Goal: Book appointment/travel/reservation

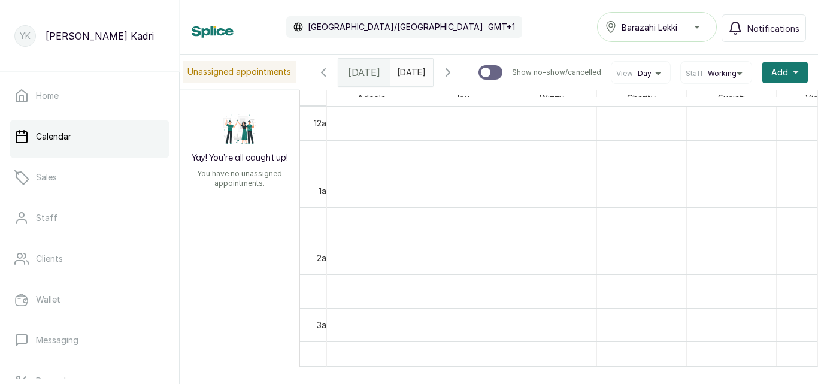
scroll to position [403, 0]
click at [321, 78] on icon "button" at bounding box center [323, 72] width 14 height 14
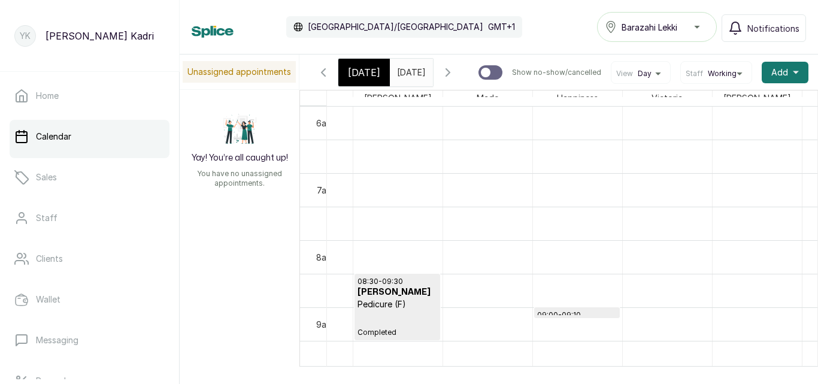
scroll to position [0, 491]
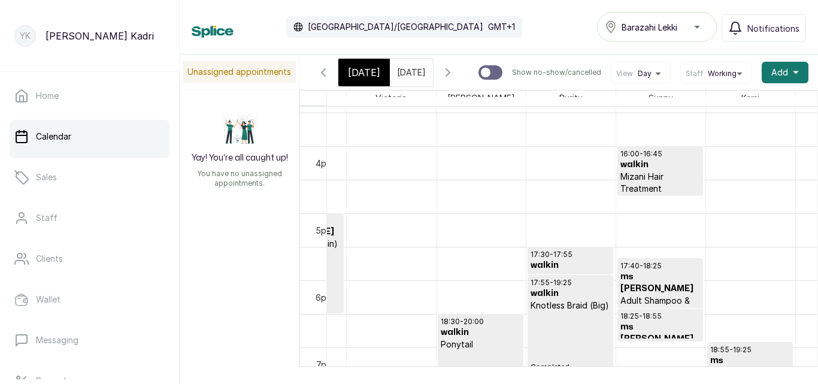
click at [648, 185] on p "Mizani Hair Treatment" at bounding box center [660, 183] width 80 height 24
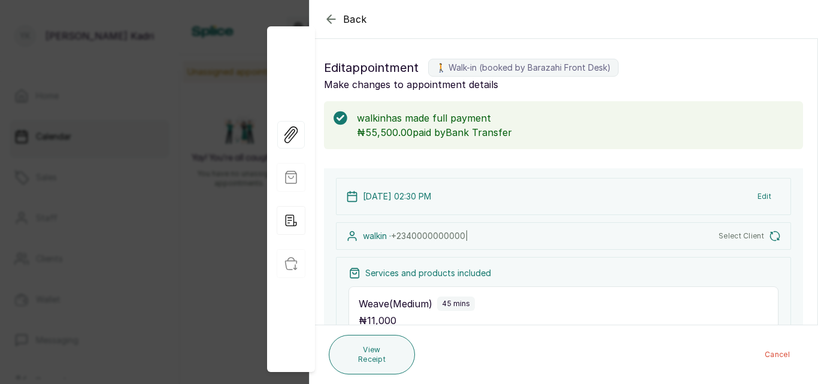
click at [330, 23] on icon "button" at bounding box center [331, 19] width 8 height 8
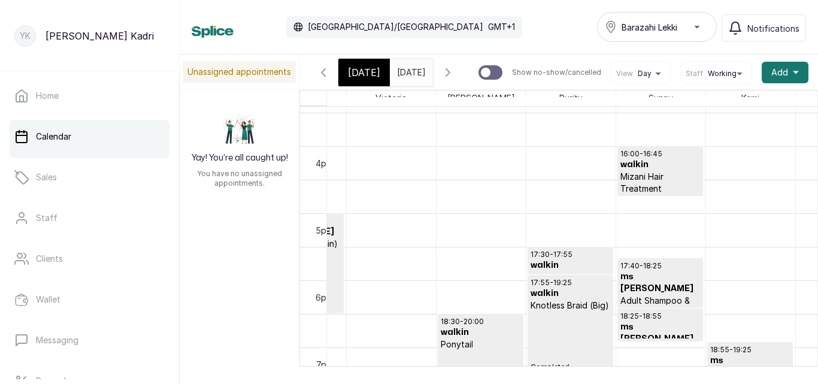
click at [331, 16] on div "Calendar [GEOGRAPHIC_DATA]/[GEOGRAPHIC_DATA] GMT+1 Barazahi Lekki Notifications" at bounding box center [499, 27] width 614 height 30
click at [661, 284] on h3 "ms [PERSON_NAME]" at bounding box center [660, 283] width 80 height 24
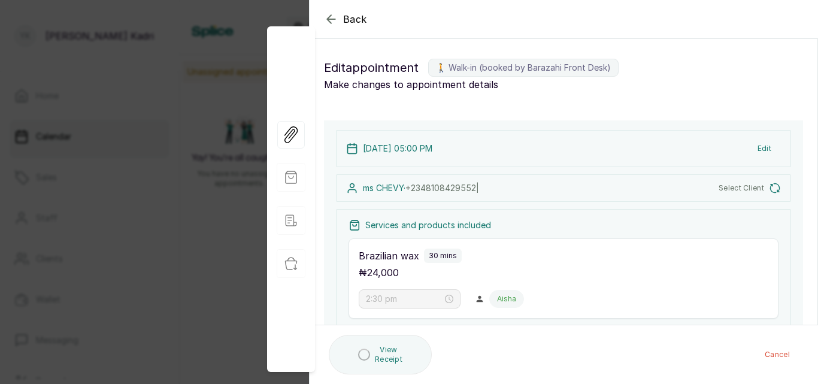
type input "5:00 pm"
type input "5:30 pm"
type input "5:40 pm"
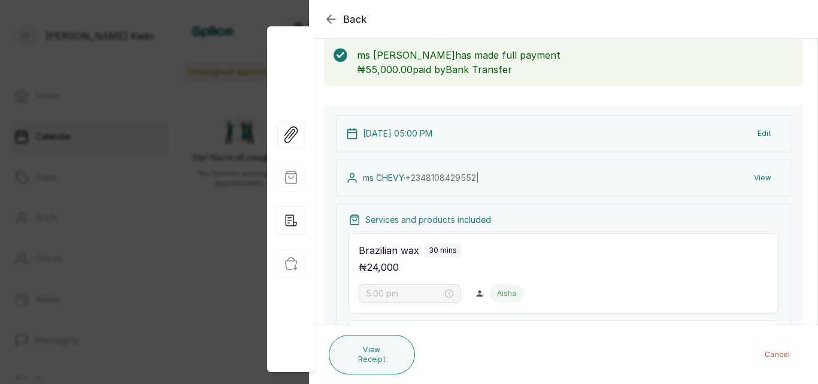
click at [333, 19] on icon "button" at bounding box center [331, 19] width 14 height 14
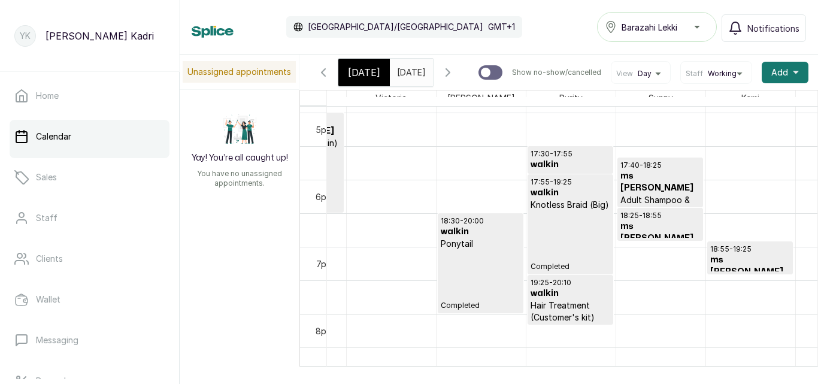
click at [630, 226] on h3 "ms [PERSON_NAME]" at bounding box center [660, 232] width 80 height 24
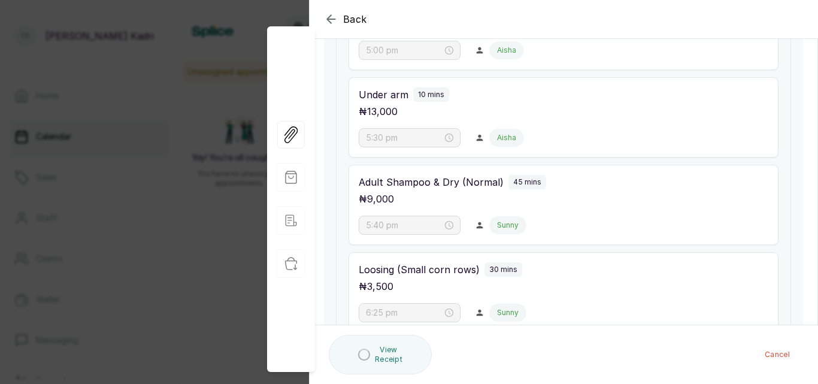
click at [172, 199] on div "Back Appointment Details Edit appointment 🚶 Walk-in (booked by [PERSON_NAME] Fr…" at bounding box center [409, 192] width 818 height 384
click at [335, 18] on icon "button" at bounding box center [331, 19] width 14 height 14
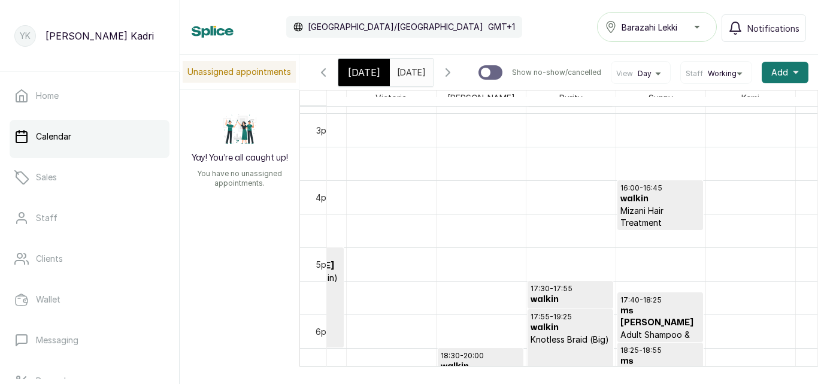
click at [650, 214] on p "Mizani Hair Treatment" at bounding box center [660, 217] width 80 height 24
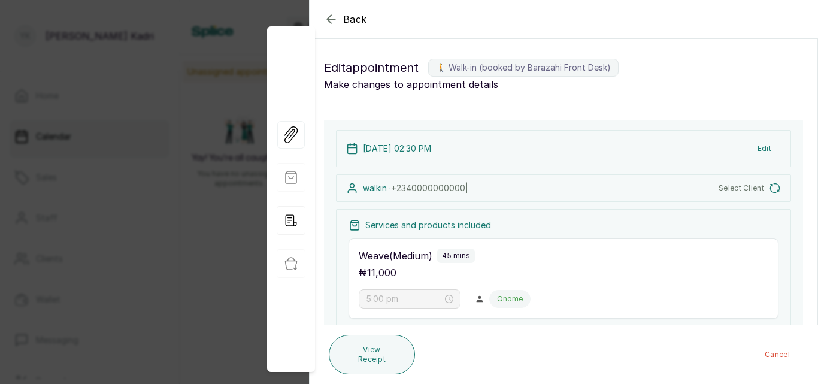
type input "2:30 pm"
type input "3:15 pm"
type input "4:00 pm"
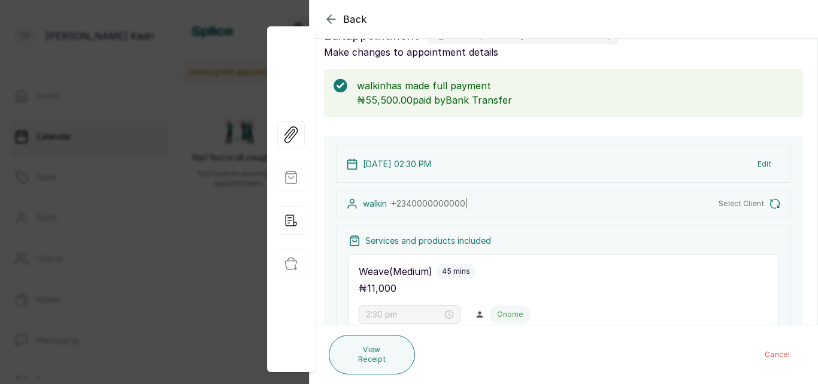
click at [324, 19] on icon "button" at bounding box center [331, 19] width 14 height 14
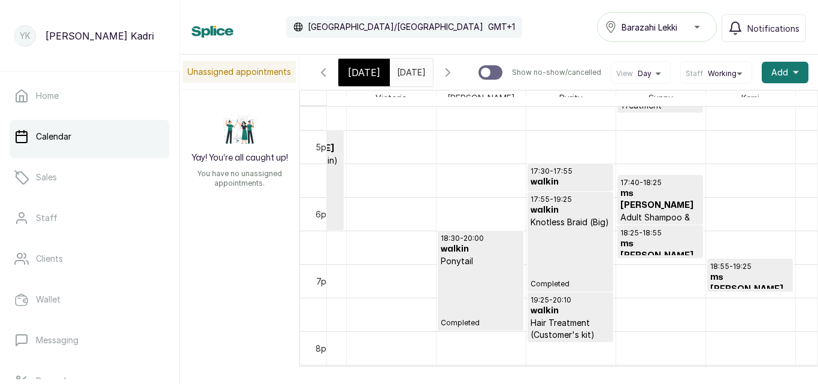
click at [637, 262] on p "Loosing (Small corn rows)" at bounding box center [660, 274] width 80 height 24
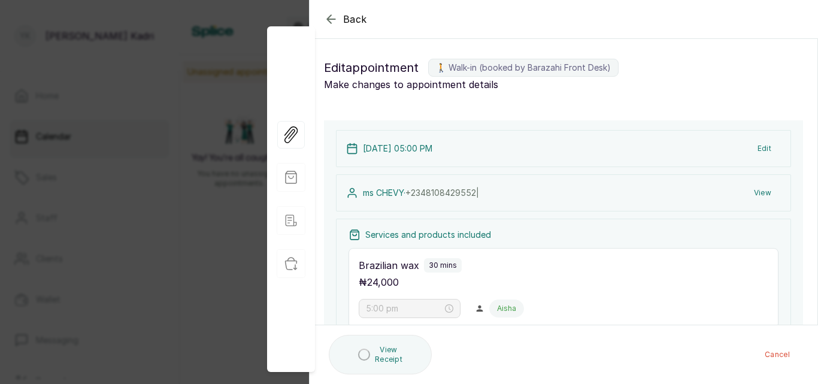
type input "5:00 pm"
type input "5:30 pm"
type input "5:40 pm"
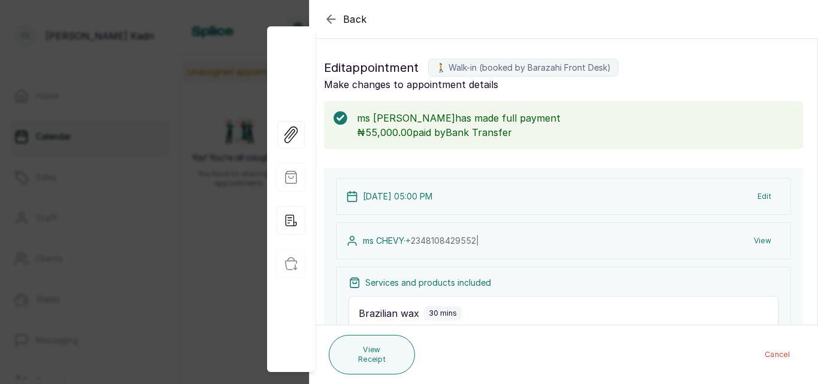
click at [325, 21] on icon "button" at bounding box center [331, 19] width 14 height 14
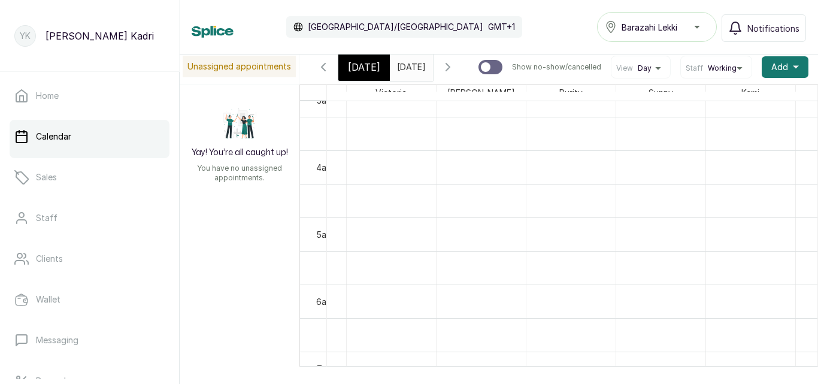
scroll to position [160, 699]
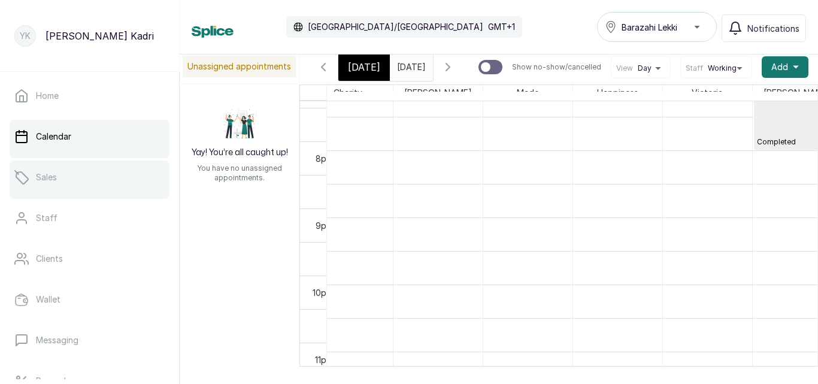
click at [105, 180] on link "Sales" at bounding box center [90, 177] width 160 height 34
